Goal: Transaction & Acquisition: Purchase product/service

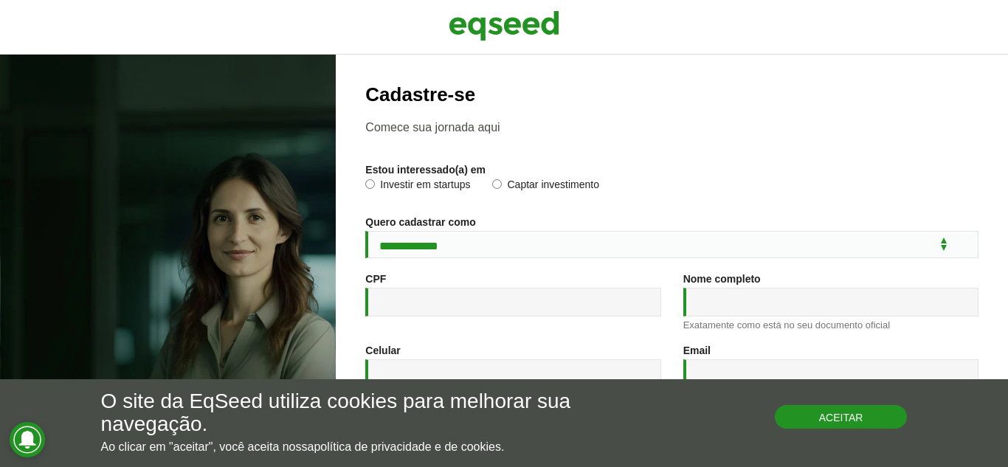
click at [881, 422] on button "Aceitar" at bounding box center [840, 417] width 133 height 24
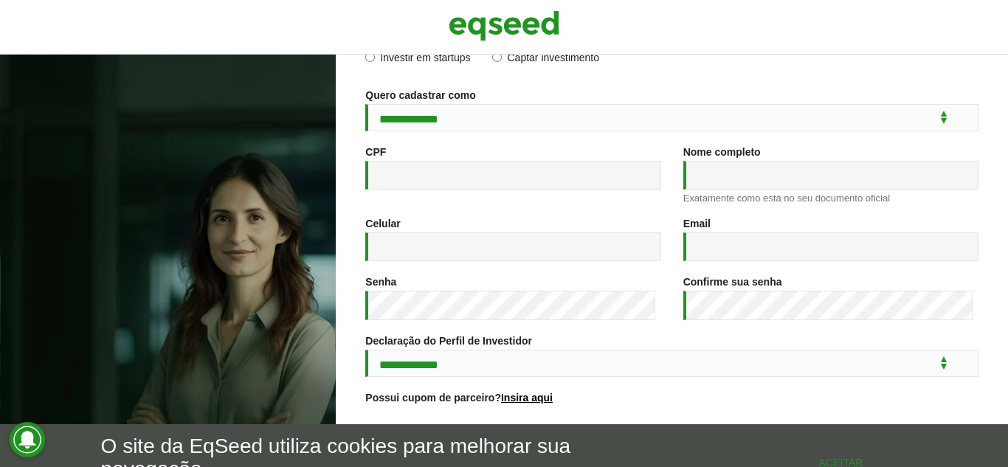
scroll to position [283, 0]
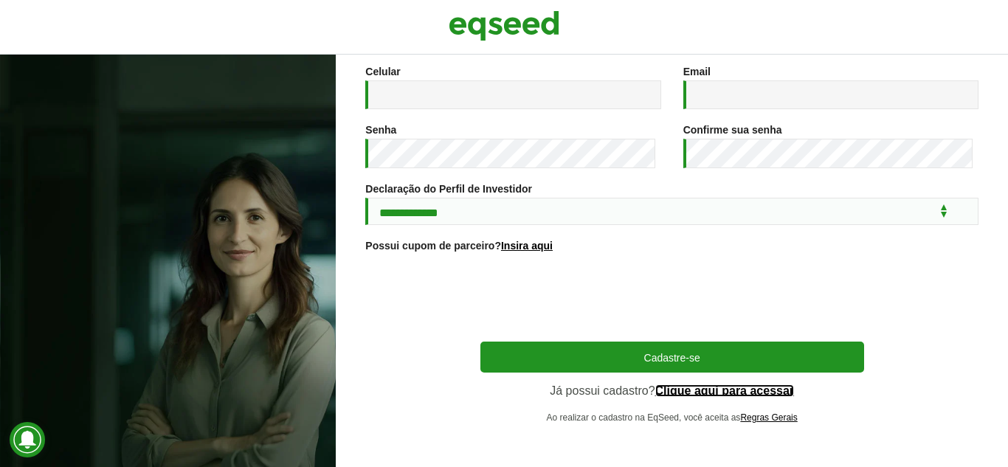
click at [720, 390] on link "Clique aqui para acessar" at bounding box center [724, 391] width 139 height 12
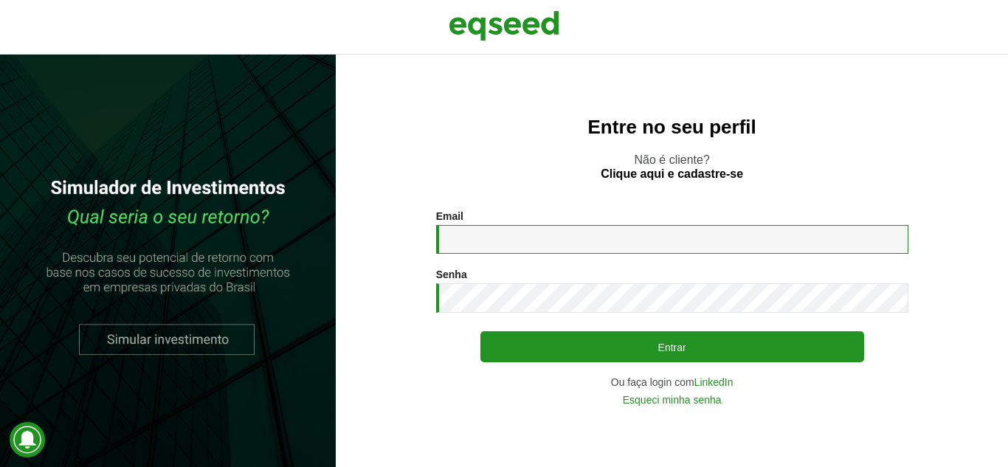
click at [512, 237] on input "Email *" at bounding box center [672, 239] width 472 height 29
type input "**********"
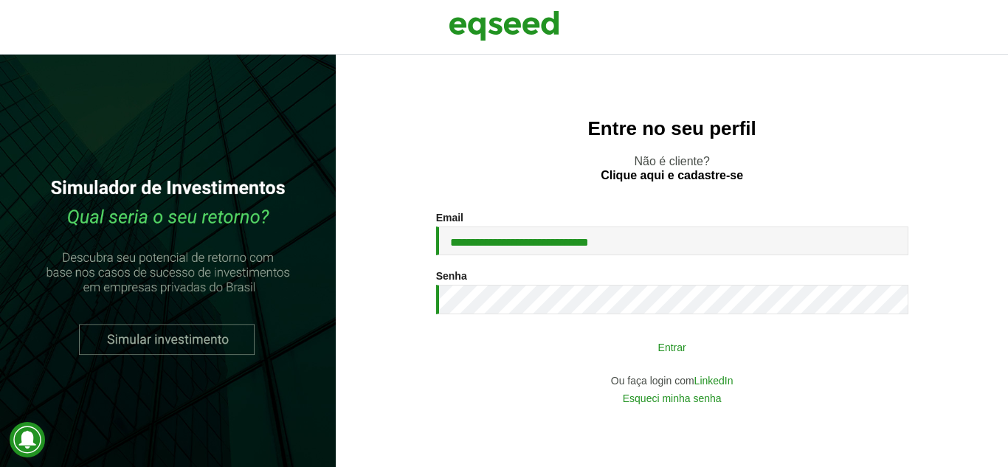
click at [611, 359] on button "Entrar" at bounding box center [672, 347] width 384 height 28
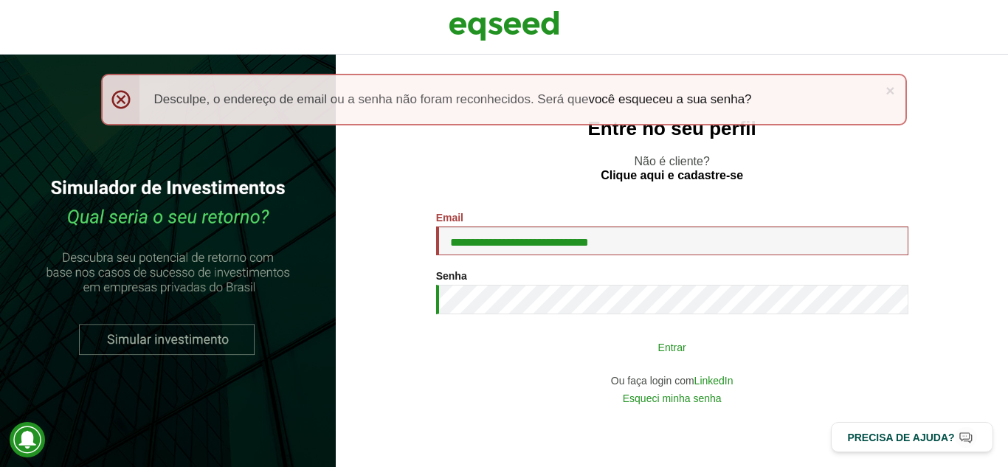
click at [559, 350] on button "Entrar" at bounding box center [672, 347] width 384 height 28
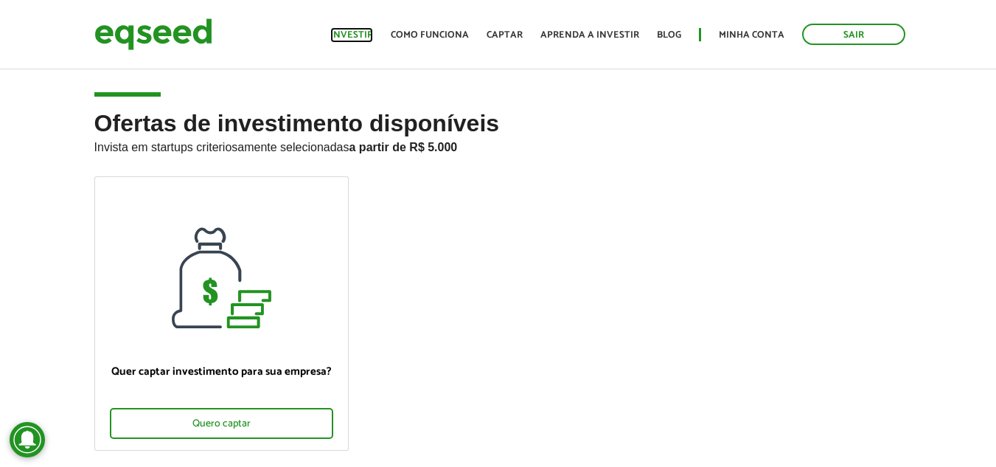
click at [350, 38] on link "Investir" at bounding box center [351, 35] width 43 height 10
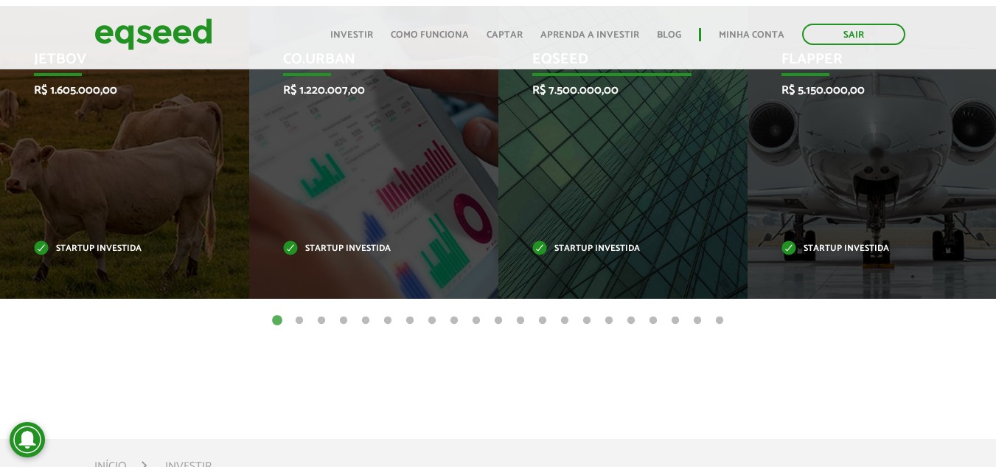
scroll to position [443, 0]
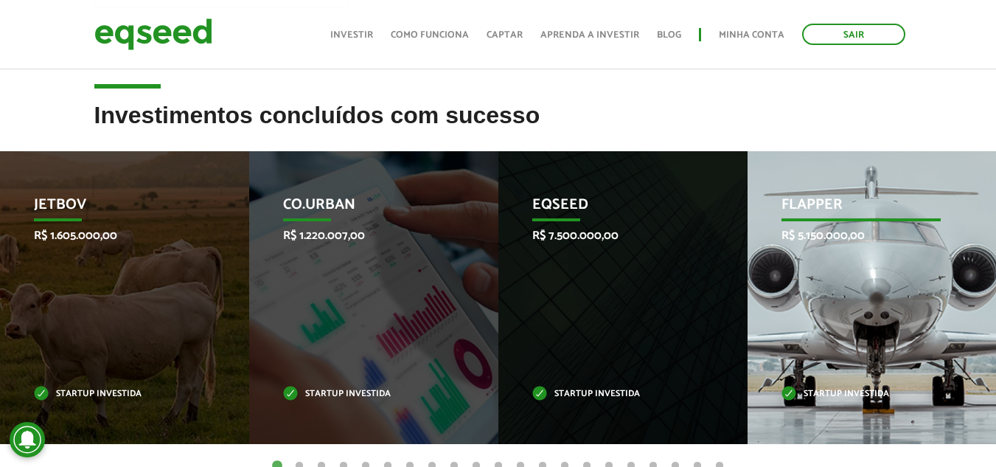
click at [839, 295] on div "Flapper R$ 5.150.000,00 Startup investida" at bounding box center [861, 297] width 227 height 293
click at [841, 343] on div "Flapper R$ 5.150.000,00 Startup investida" at bounding box center [861, 297] width 227 height 293
click at [845, 347] on div "Flapper R$ 5.150.000,00 Startup investida" at bounding box center [861, 297] width 227 height 293
click at [841, 347] on div "Flapper R$ 5.150.000,00 Startup investida" at bounding box center [861, 297] width 227 height 293
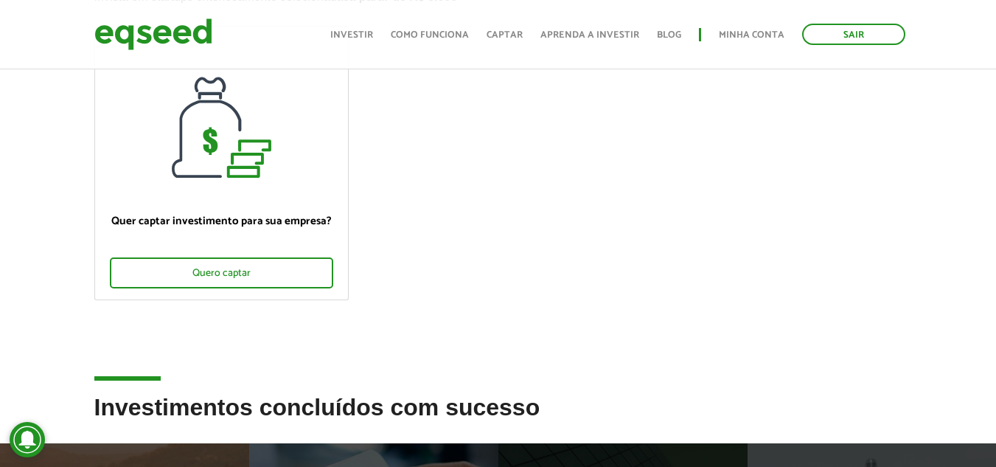
scroll to position [0, 0]
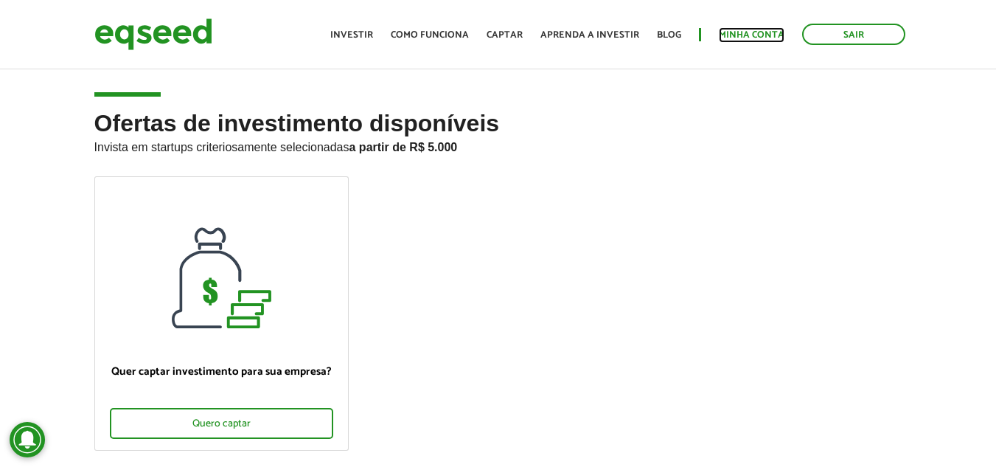
click at [741, 30] on link "Minha conta" at bounding box center [752, 35] width 66 height 10
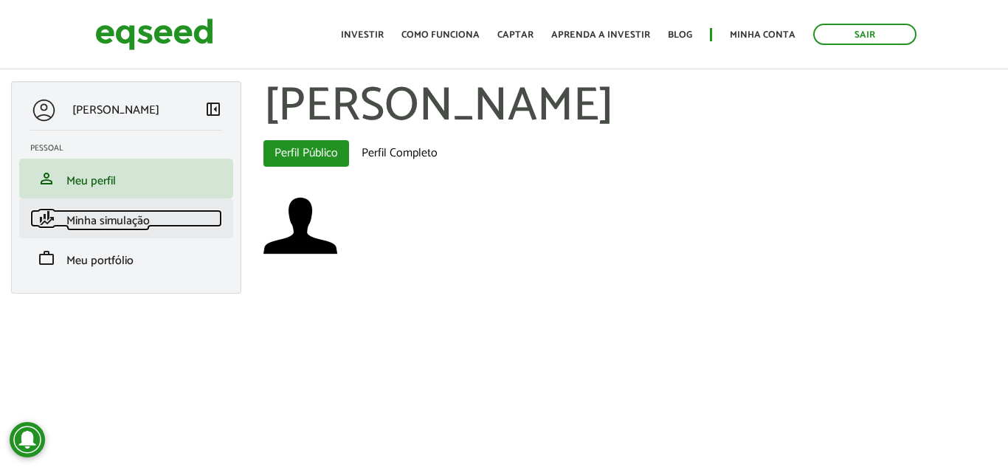
click at [138, 221] on span "Minha simulação" at bounding box center [107, 221] width 83 height 20
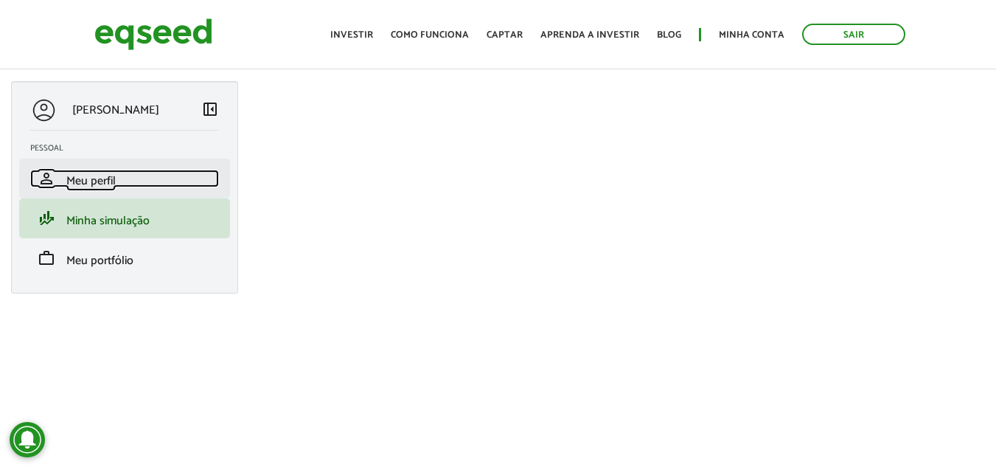
click at [86, 181] on span "Meu perfil" at bounding box center [90, 181] width 49 height 20
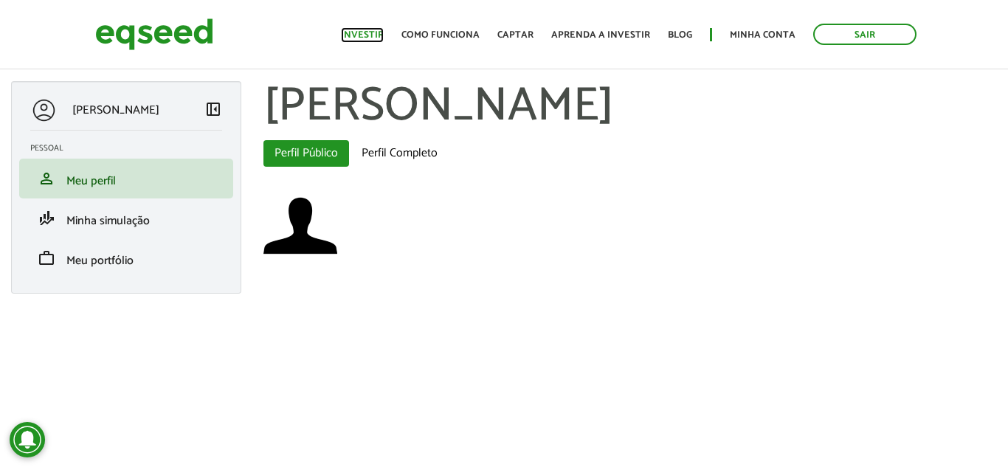
click at [357, 36] on link "Investir" at bounding box center [362, 35] width 43 height 10
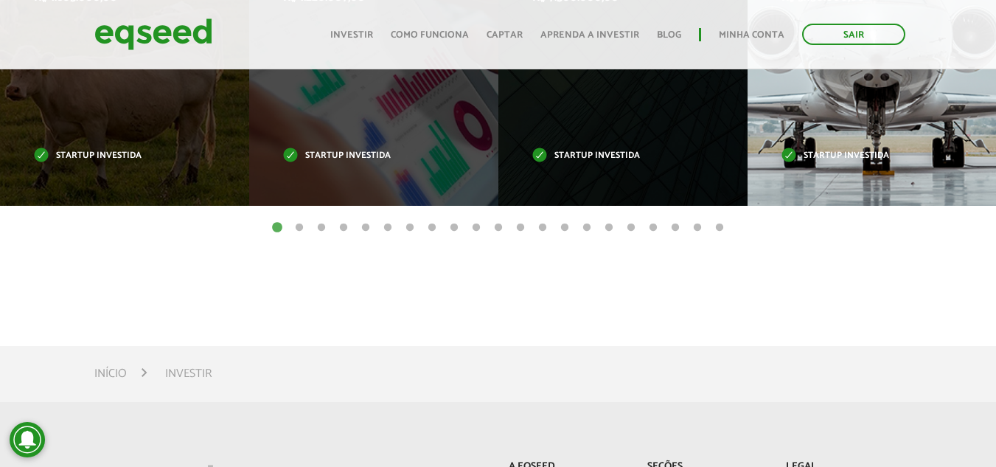
scroll to position [516, 0]
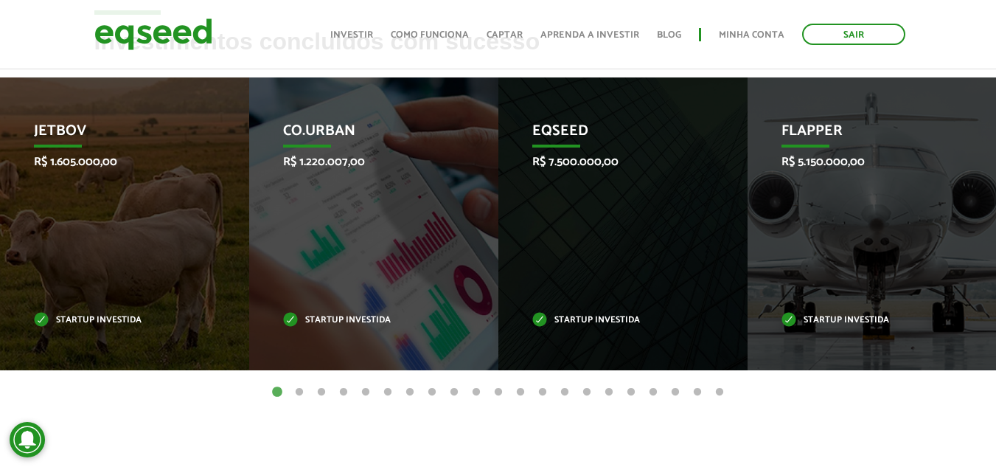
click at [978, 211] on li "Flapper R$ 5.150.000,00 Startup investida" at bounding box center [872, 223] width 249 height 293
click at [302, 392] on button "2" at bounding box center [299, 392] width 15 height 15
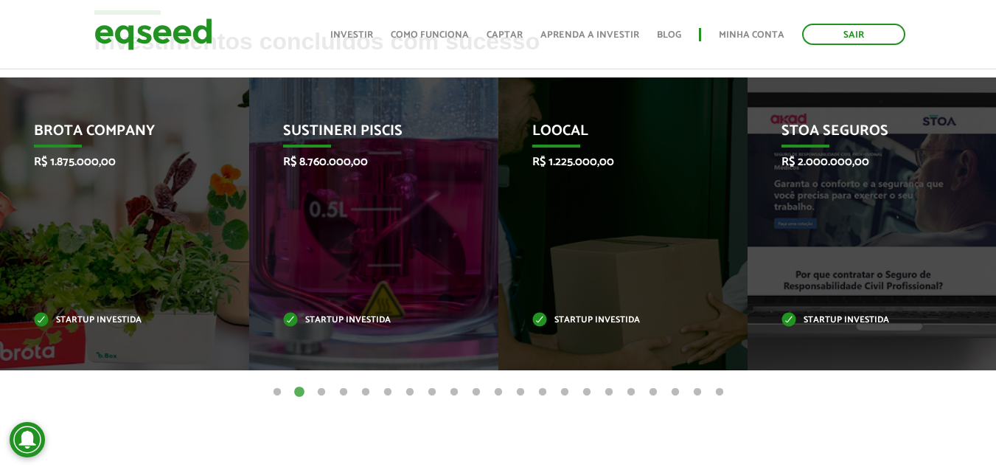
click at [698, 390] on button "20" at bounding box center [697, 392] width 15 height 15
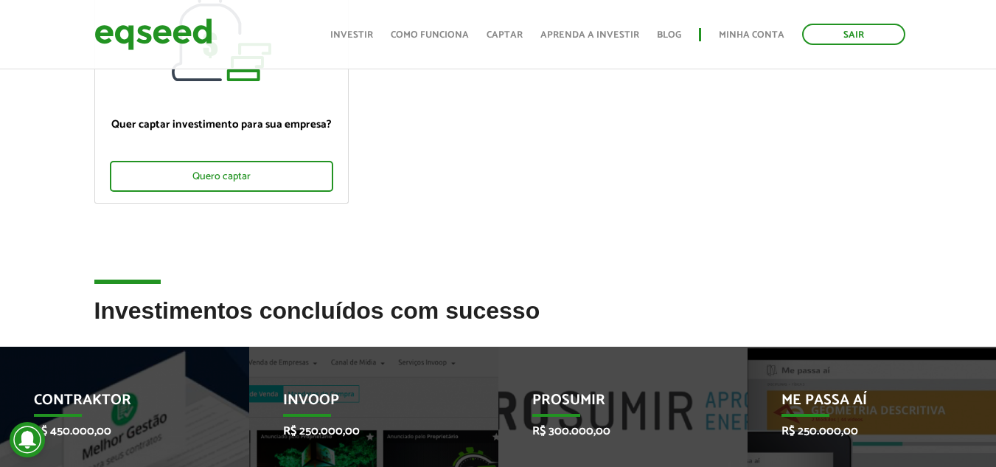
scroll to position [0, 0]
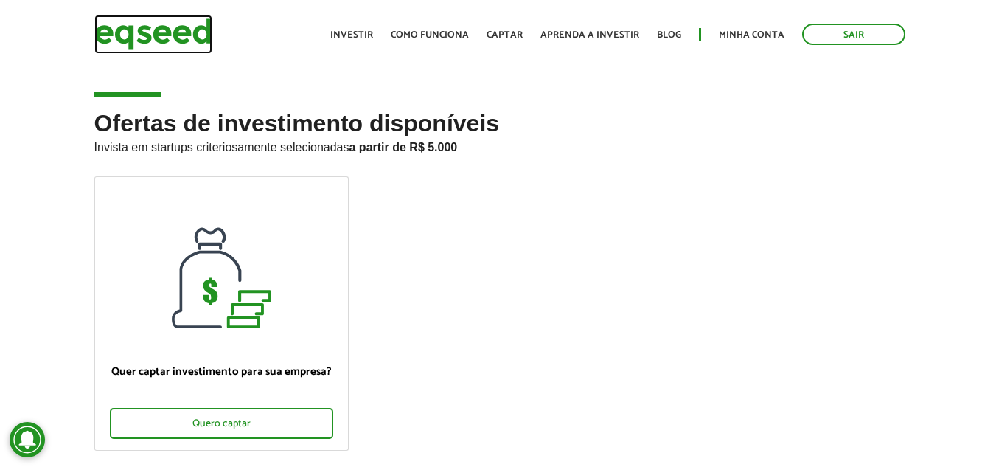
click at [155, 29] on img at bounding box center [153, 34] width 118 height 39
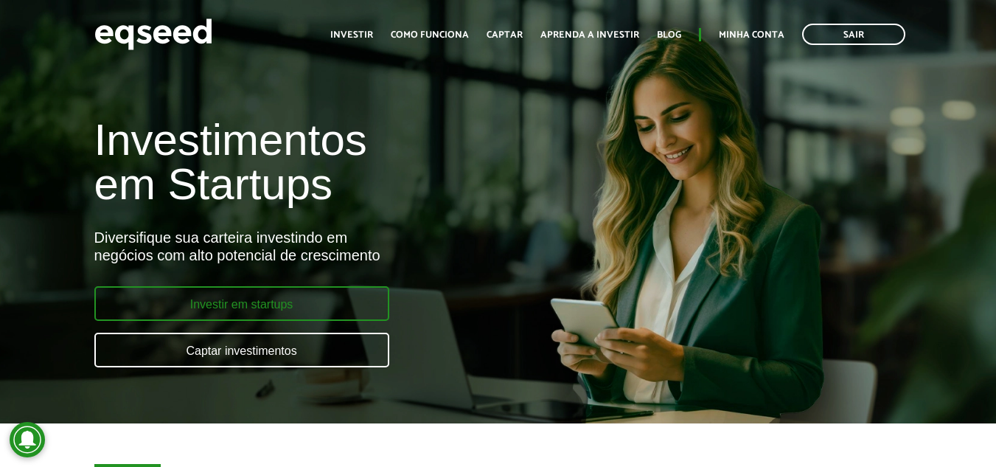
click at [320, 305] on link "Investir em startups" at bounding box center [241, 303] width 295 height 35
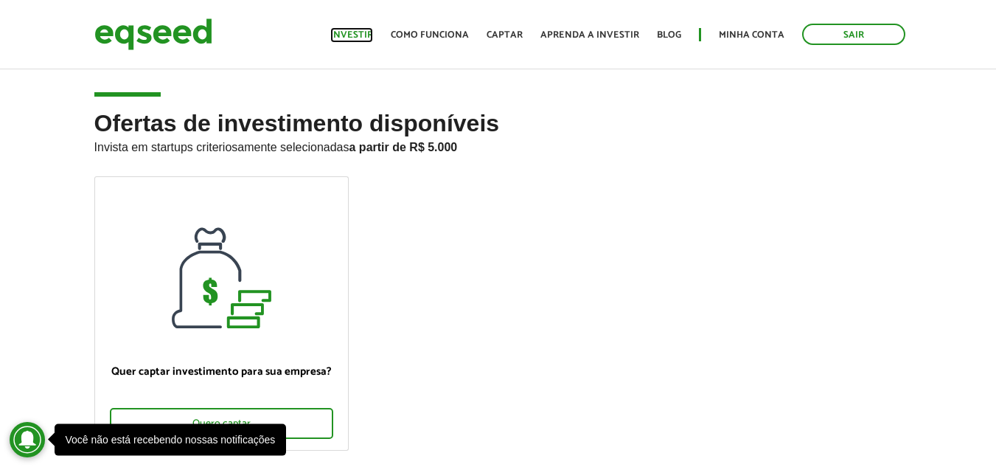
click at [372, 31] on link "Investir" at bounding box center [351, 35] width 43 height 10
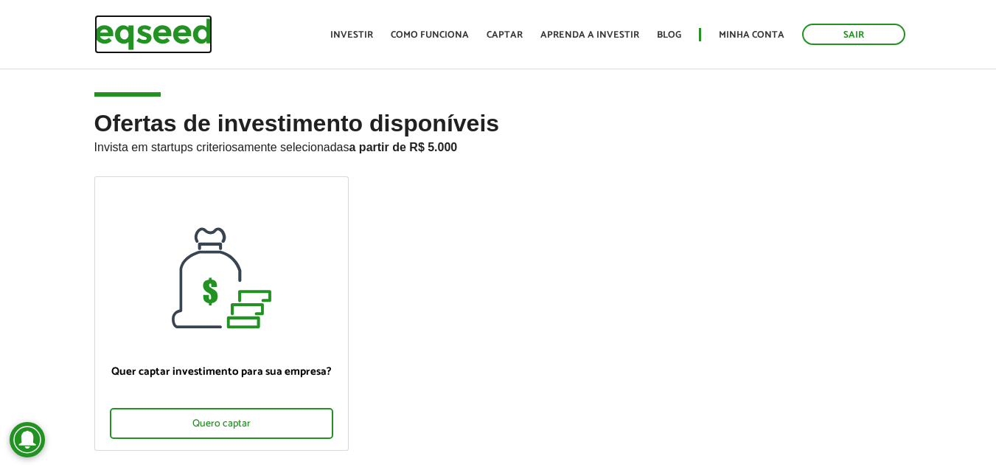
click at [171, 39] on img at bounding box center [153, 34] width 118 height 39
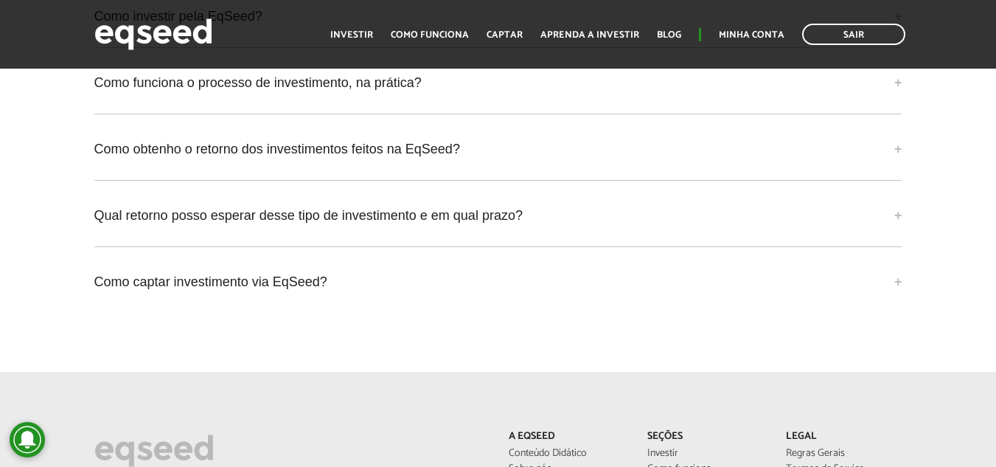
scroll to position [3467, 0]
